Goal: Complete application form

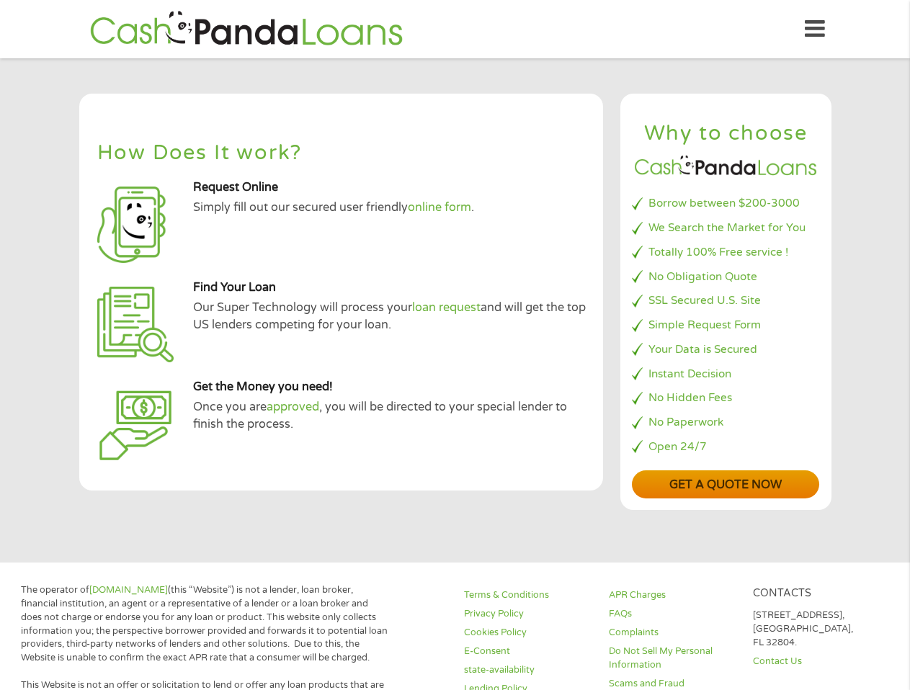
click at [473, 485] on link "Get a quote now" at bounding box center [725, 484] width 187 height 28
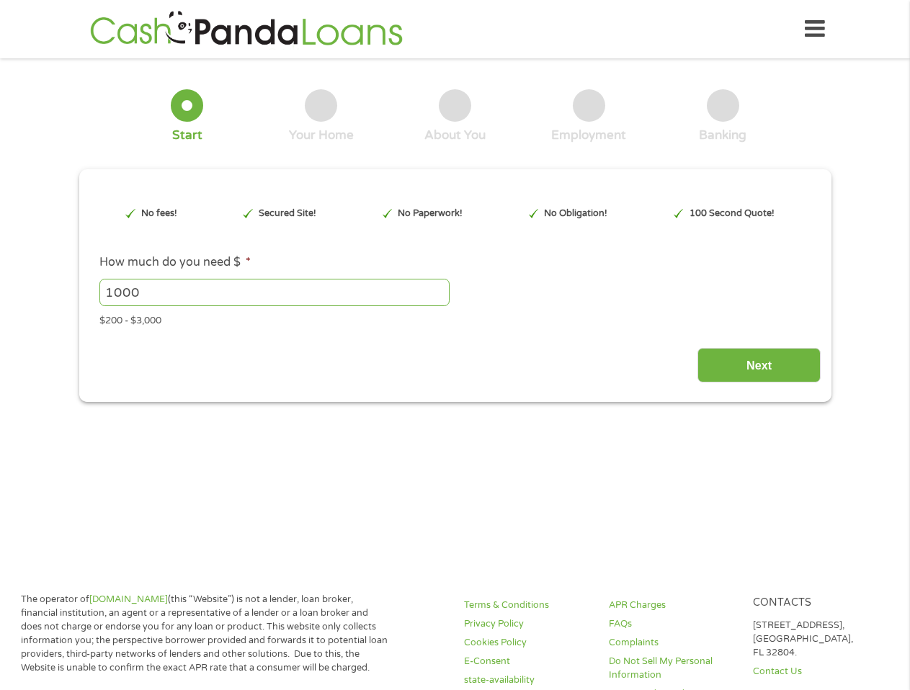
click at [151, 286] on input "1000" at bounding box center [274, 292] width 350 height 27
type input "1"
type input "800.00"
click at [763, 373] on input "Next" at bounding box center [758, 365] width 123 height 35
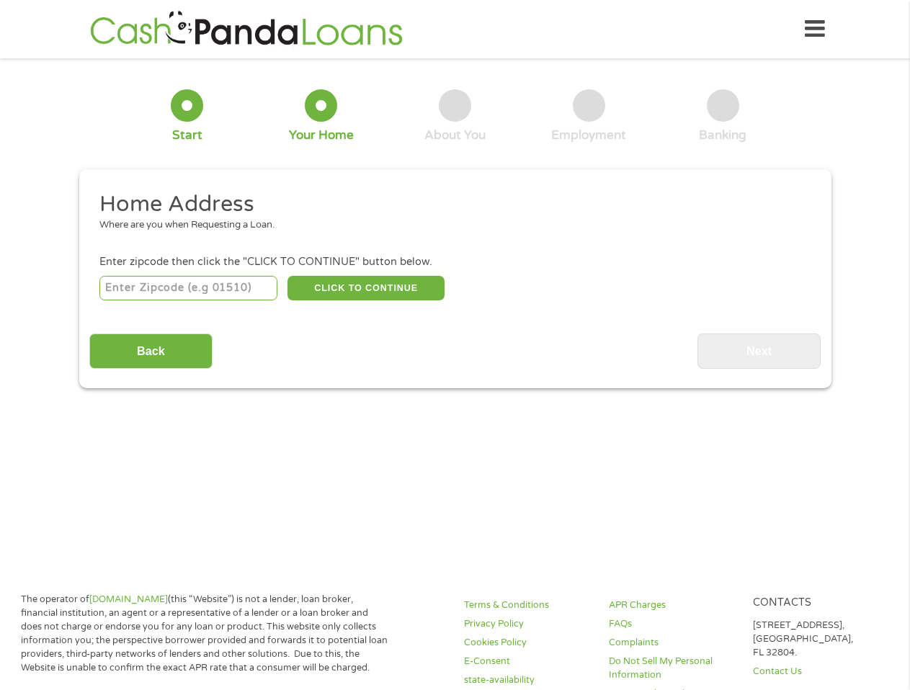
click at [174, 278] on input "number" at bounding box center [188, 288] width 178 height 24
